Goal: Task Accomplishment & Management: Use online tool/utility

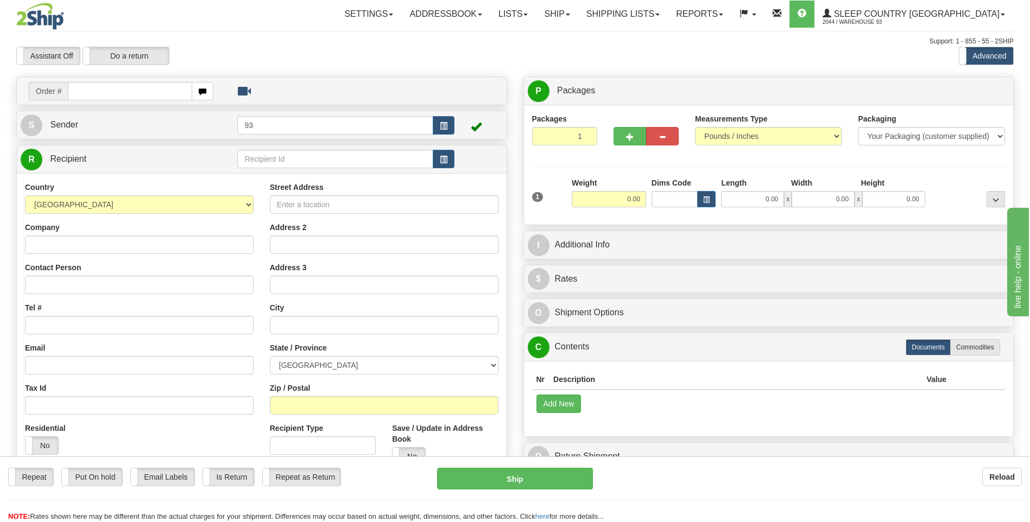
click at [809, 482] on div "Reload" at bounding box center [815, 477] width 413 height 18
click at [578, 14] on link "Ship" at bounding box center [557, 14] width 42 height 27
click at [578, 38] on link "Ship Screen" at bounding box center [528, 38] width 98 height 14
click at [656, 12] on link "Shipping lists" at bounding box center [623, 14] width 90 height 27
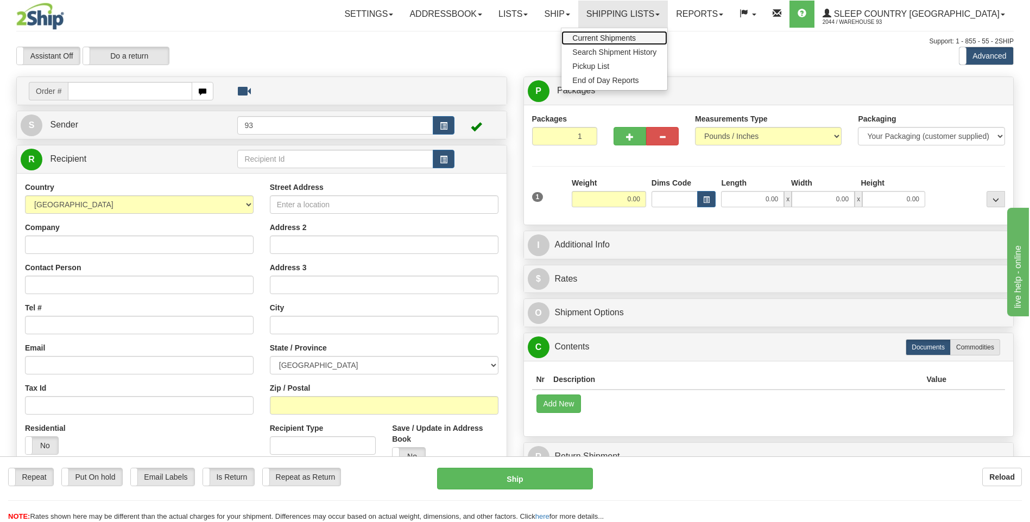
click at [636, 37] on span "Current Shipments" at bounding box center [604, 38] width 64 height 9
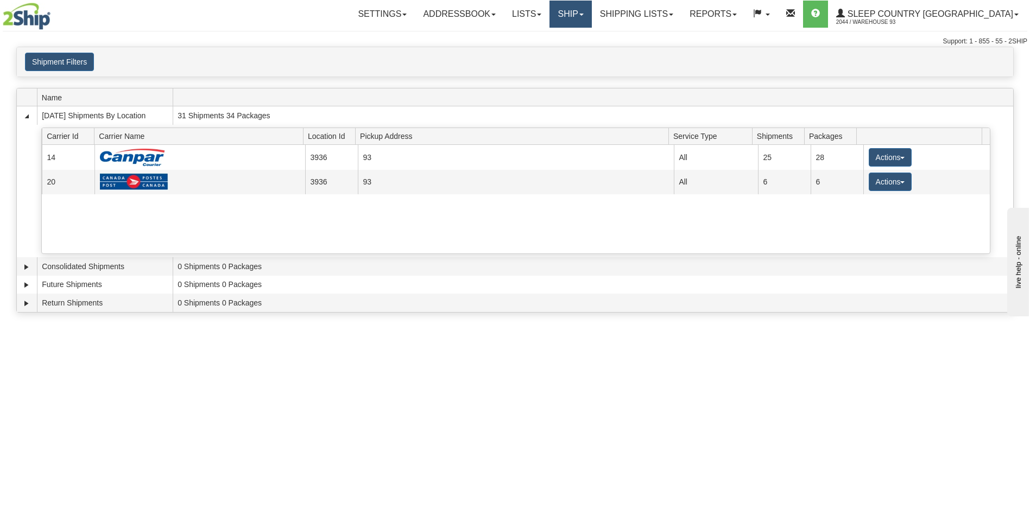
click at [591, 19] on link "Ship" at bounding box center [571, 14] width 42 height 27
click at [591, 40] on link "Ship Screen" at bounding box center [542, 38] width 98 height 14
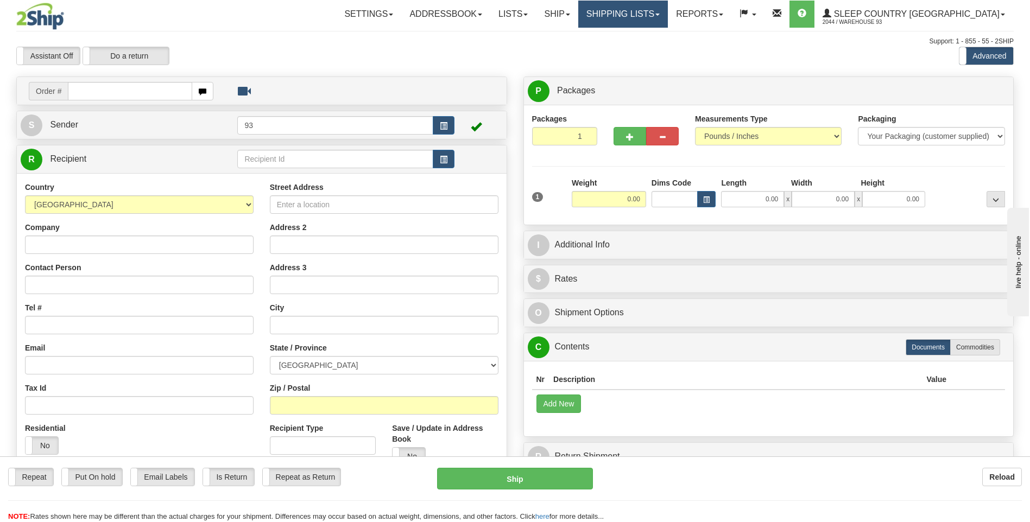
click at [634, 9] on link "Shipping lists" at bounding box center [623, 14] width 90 height 27
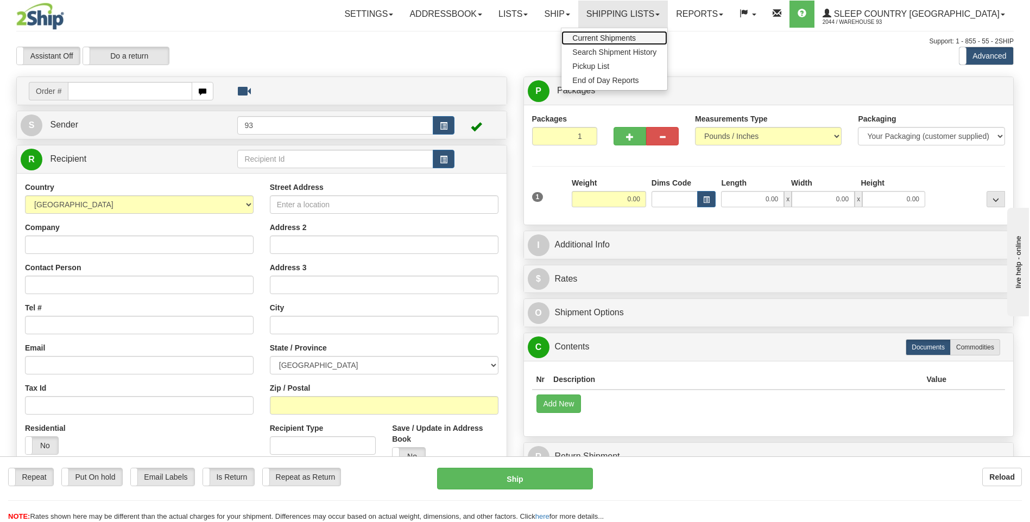
click at [636, 42] on span "Current Shipments" at bounding box center [604, 38] width 64 height 9
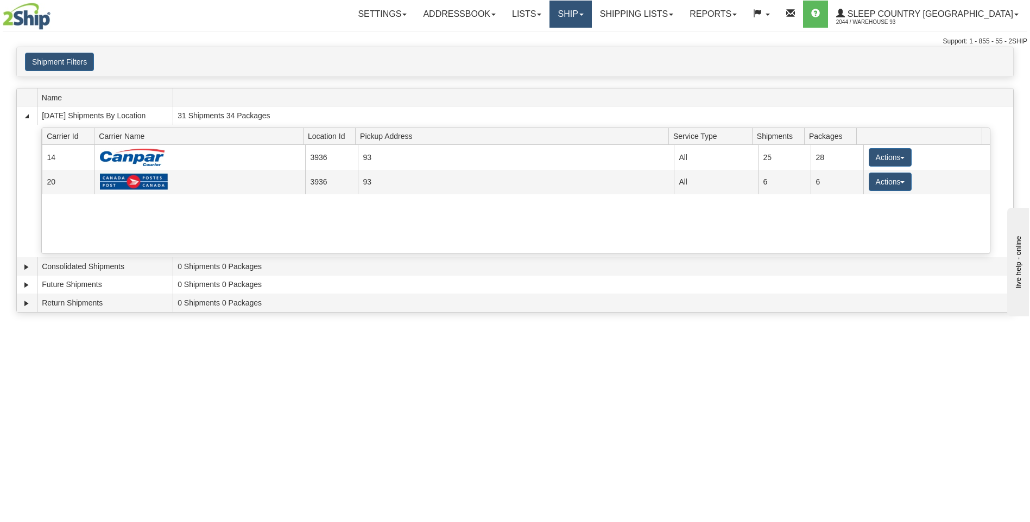
click at [591, 8] on link "Ship" at bounding box center [571, 14] width 42 height 27
click at [591, 39] on link "Ship Screen" at bounding box center [542, 38] width 98 height 14
